Goal: Task Accomplishment & Management: Manage account settings

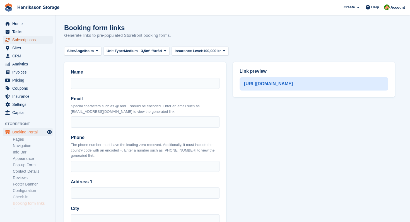
click at [21, 40] on span "Subscriptions" at bounding box center [28, 40] width 33 height 8
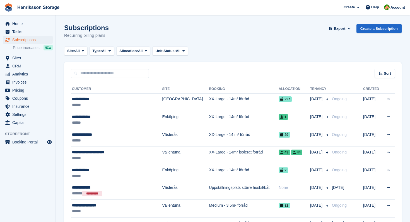
click at [245, 48] on div "Site: All All Vallentuna Halmstad Västerås Enköping Kristianstad Eslöv Ängelhol…" at bounding box center [232, 51] width 337 height 9
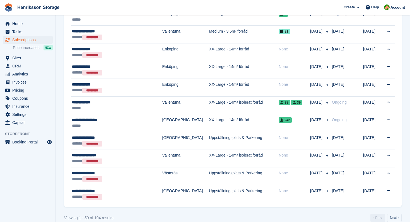
scroll to position [786, 0]
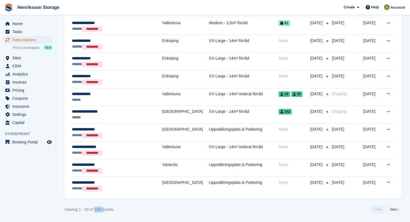
drag, startPoint x: 95, startPoint y: 209, endPoint x: 117, endPoint y: 209, distance: 21.5
click at [113, 209] on div "Viewing 1 - 50 of 194 results" at bounding box center [88, 210] width 49 height 6
click at [117, 209] on div "Viewing 1 - 50 of 194 results ‹ Prev Next ›" at bounding box center [232, 210] width 337 height 8
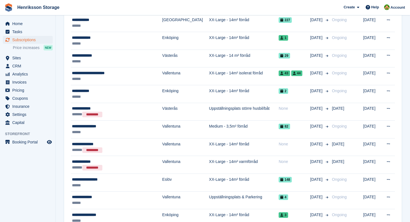
scroll to position [0, 0]
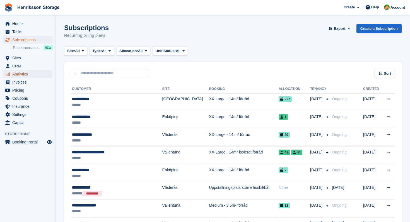
click at [21, 75] on span "Analytics" at bounding box center [28, 74] width 33 height 8
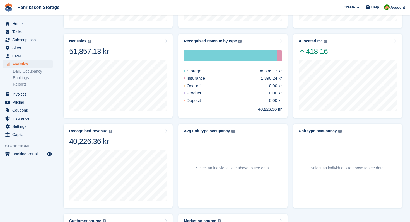
scroll to position [3, 0]
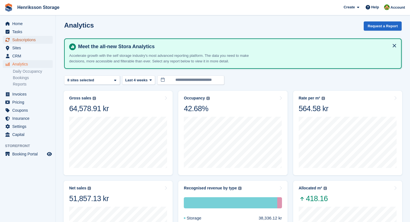
click at [21, 43] on span "Subscriptions" at bounding box center [28, 40] width 33 height 8
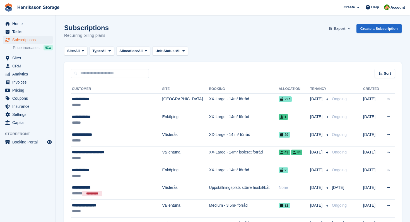
click at [341, 29] on span "Export" at bounding box center [339, 29] width 11 height 6
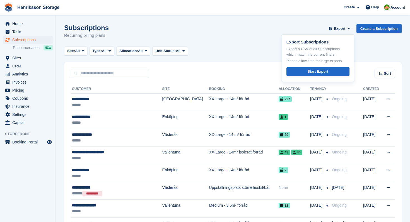
click at [261, 49] on div "Site: All All Vallentuna Halmstad Västerås Enköping Kristianstad Eslöv Ängelhol…" at bounding box center [232, 51] width 337 height 9
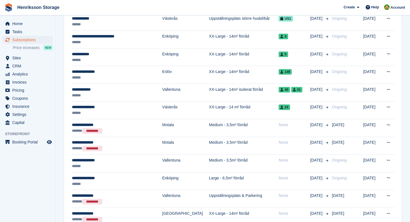
scroll to position [786, 0]
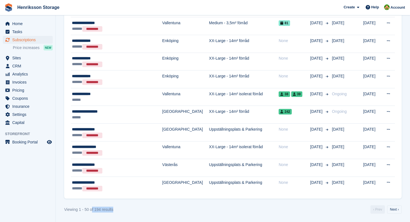
drag, startPoint x: 96, startPoint y: 211, endPoint x: 118, endPoint y: 211, distance: 22.0
click at [117, 211] on div "Viewing 1 - 50 of 194 results ‹ Prev Next ›" at bounding box center [232, 210] width 337 height 8
click at [118, 211] on div "Viewing 1 - 50 of 194 results ‹ Prev Next ›" at bounding box center [232, 210] width 337 height 8
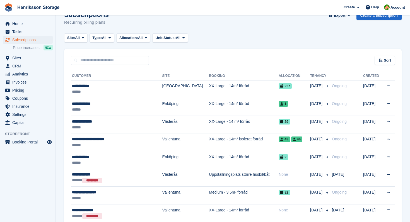
scroll to position [0, 0]
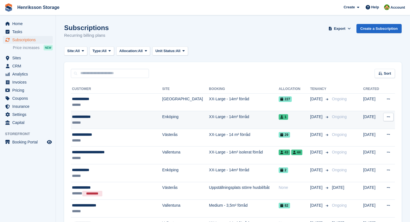
click at [237, 119] on td "XX-Large - 14m² förråd" at bounding box center [244, 120] width 70 height 18
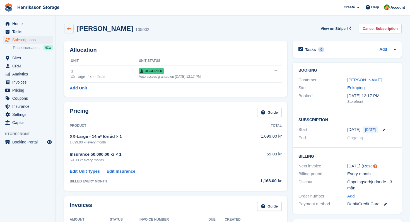
click at [67, 30] on icon at bounding box center [69, 29] width 4 height 4
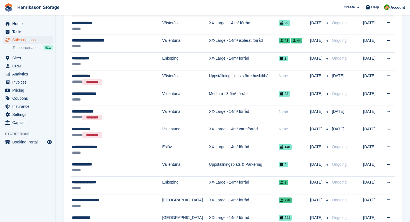
scroll to position [112, 0]
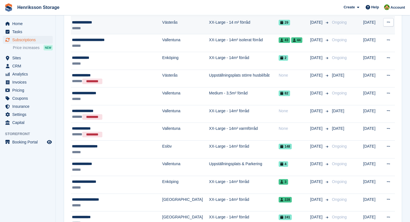
click at [106, 27] on div "******" at bounding box center [111, 28] width 78 height 6
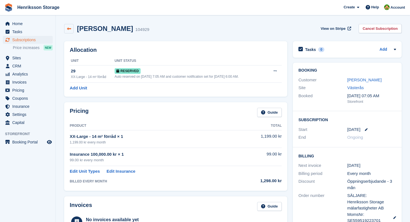
click at [67, 27] on icon at bounding box center [69, 29] width 4 height 4
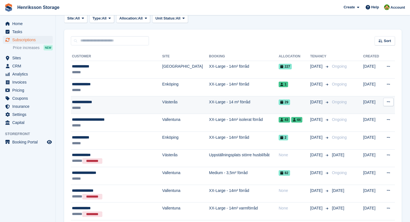
scroll to position [38, 0]
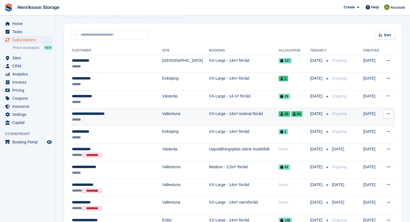
click at [132, 117] on div "******" at bounding box center [111, 120] width 78 height 6
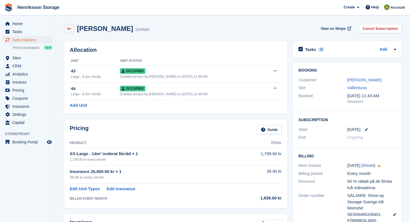
click at [71, 29] on link at bounding box center [68, 28] width 9 height 9
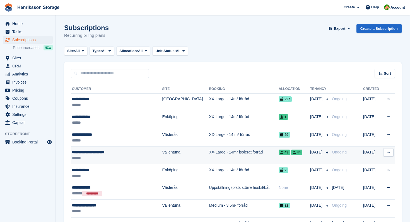
click at [108, 158] on div "******" at bounding box center [111, 158] width 78 height 6
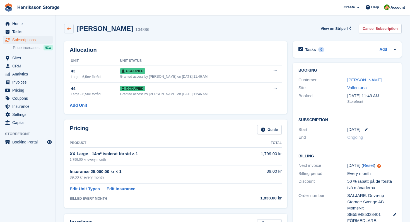
click at [66, 32] on link at bounding box center [68, 28] width 9 height 9
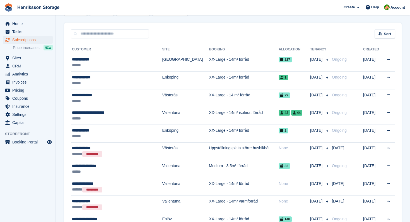
scroll to position [40, 0]
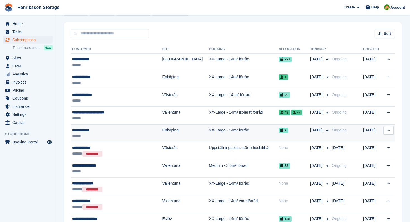
click at [114, 134] on div "******" at bounding box center [111, 136] width 78 height 6
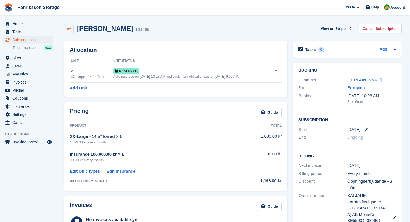
click at [64, 30] on link at bounding box center [68, 28] width 9 height 9
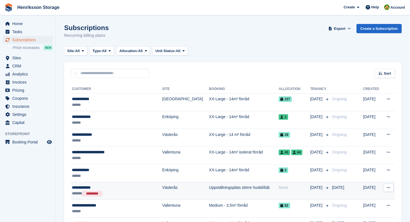
click at [126, 194] on div "****** *********" at bounding box center [111, 194] width 78 height 6
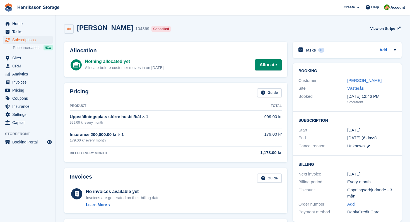
click at [69, 30] on icon at bounding box center [69, 29] width 4 height 4
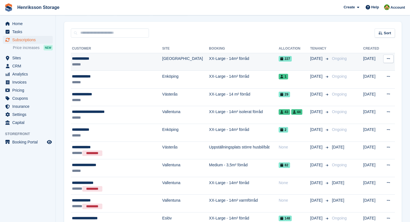
scroll to position [42, 0]
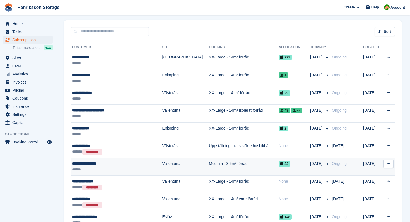
click at [142, 168] on div "******" at bounding box center [111, 170] width 78 height 6
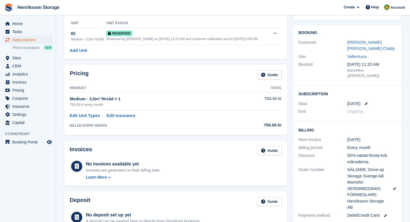
scroll to position [38, 0]
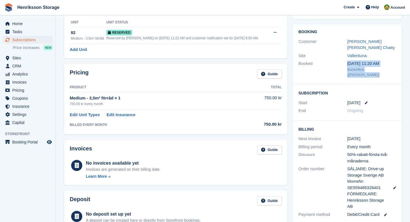
drag, startPoint x: 347, startPoint y: 64, endPoint x: 389, endPoint y: 65, distance: 42.7
click at [389, 65] on div "Booked [DATE] 11:20 AM Backoffice ([PERSON_NAME])" at bounding box center [347, 69] width 98 height 19
click at [389, 67] on div "Backoffice (Isak Martinelle)" at bounding box center [371, 72] width 49 height 11
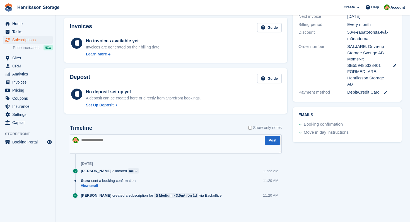
scroll to position [0, 0]
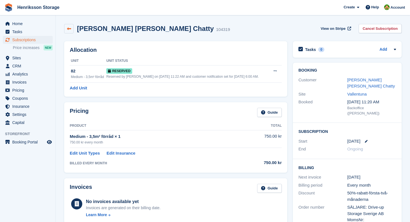
click at [71, 28] on link at bounding box center [68, 28] width 9 height 9
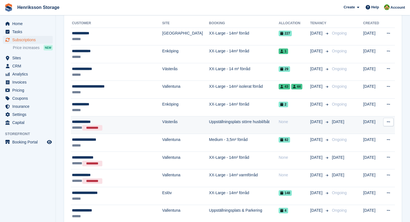
scroll to position [94, 0]
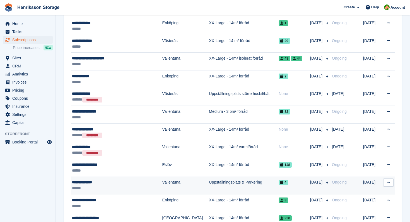
click at [87, 182] on div "**********" at bounding box center [111, 183] width 78 height 6
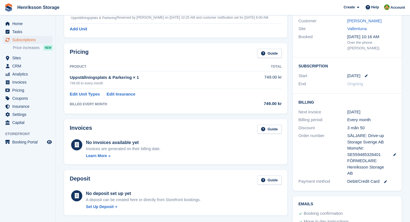
scroll to position [181, 0]
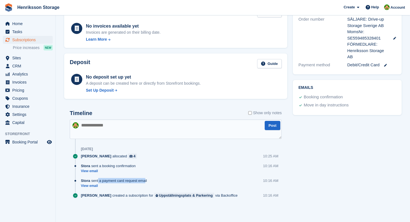
drag, startPoint x: 98, startPoint y: 182, endPoint x: 146, endPoint y: 182, distance: 47.7
click at [146, 182] on div "Stora sent a payment card request email" at bounding box center [115, 180] width 69 height 5
drag, startPoint x: 84, startPoint y: 166, endPoint x: 128, endPoint y: 164, distance: 44.4
click at [128, 164] on div "Stora sent a booking confirmation" at bounding box center [109, 165] width 57 height 5
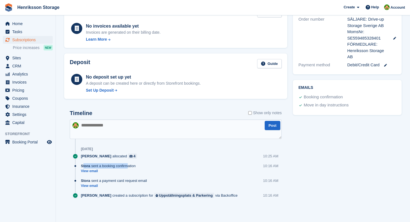
click at [128, 164] on div "Stora sent a booking confirmation" at bounding box center [109, 165] width 57 height 5
drag, startPoint x: 102, startPoint y: 180, endPoint x: 150, endPoint y: 182, distance: 48.3
click at [150, 182] on div "Stora sent a payment card request email" at bounding box center [115, 180] width 69 height 5
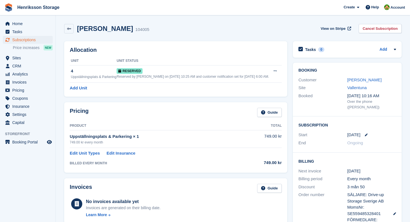
drag, startPoint x: 347, startPoint y: 100, endPoint x: 366, endPoint y: 108, distance: 20.5
click at [365, 108] on div "Booked [DATE] 10:16 AM Over the phone ([PERSON_NAME])" at bounding box center [347, 101] width 98 height 19
click at [366, 108] on div "Over the phone ([PERSON_NAME])" at bounding box center [371, 104] width 49 height 11
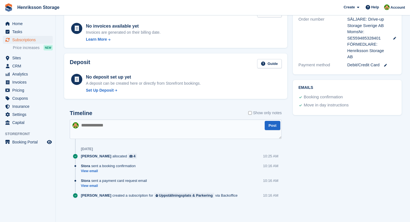
scroll to position [181, 0]
drag, startPoint x: 81, startPoint y: 181, endPoint x: 133, endPoint y: 185, distance: 52.8
click at [133, 185] on div "Stora sent a payment card request email View email 10:16 AM" at bounding box center [176, 185] width 212 height 15
click at [133, 185] on link "View email" at bounding box center [115, 186] width 69 height 5
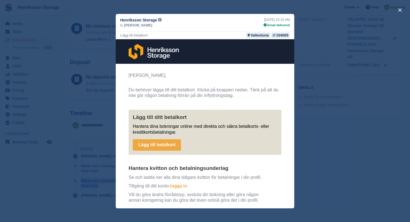
scroll to position [0, 0]
click at [72, 117] on div "close" at bounding box center [205, 111] width 410 height 222
